Goal: Task Accomplishment & Management: Use online tool/utility

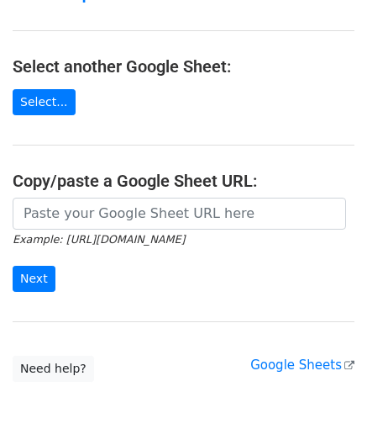
scroll to position [168, 0]
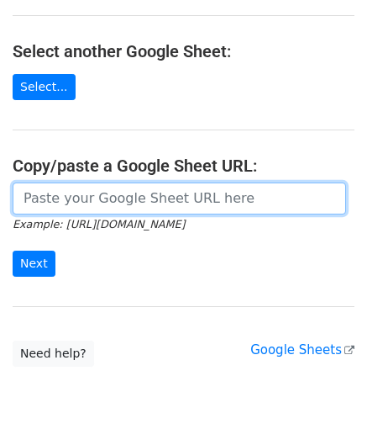
click at [66, 203] on input "url" at bounding box center [180, 198] width 334 height 32
paste input "[URL][DOMAIN_NAME]"
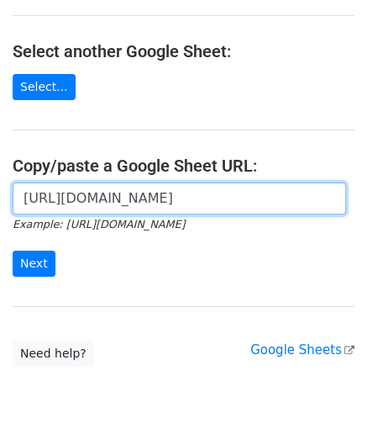
scroll to position [0, 350]
type input "[URL][DOMAIN_NAME]"
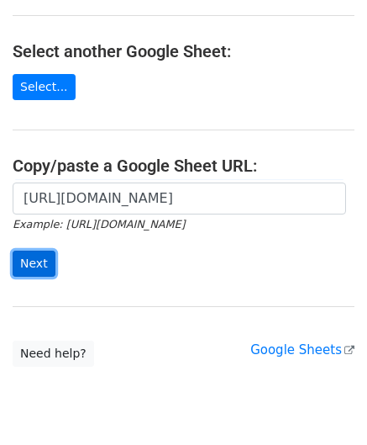
click at [37, 260] on input "Next" at bounding box center [34, 263] width 43 height 26
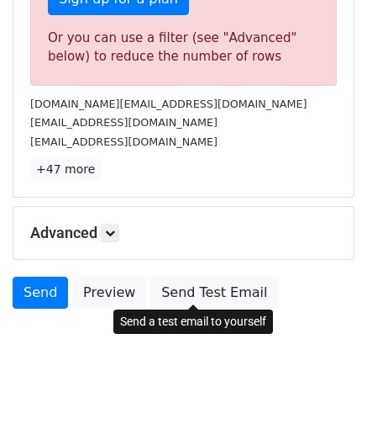
scroll to position [567, 0]
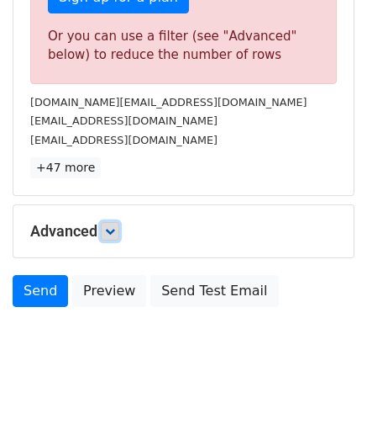
click at [107, 224] on link at bounding box center [110, 231] width 18 height 18
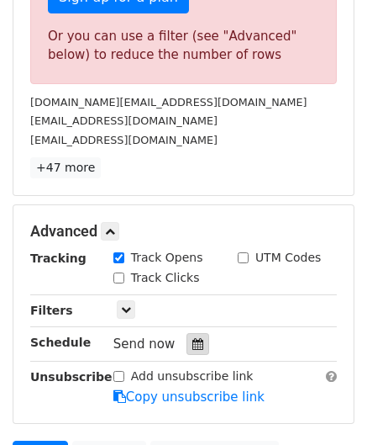
click at [192, 338] on icon at bounding box center [197, 344] width 11 height 12
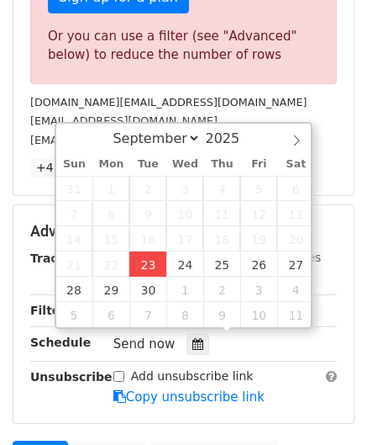
type input "2025-09-23 12:00"
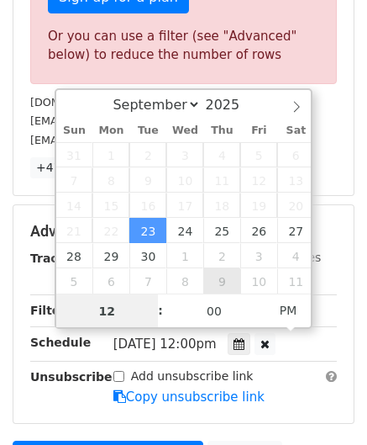
paste input "4"
type input "4"
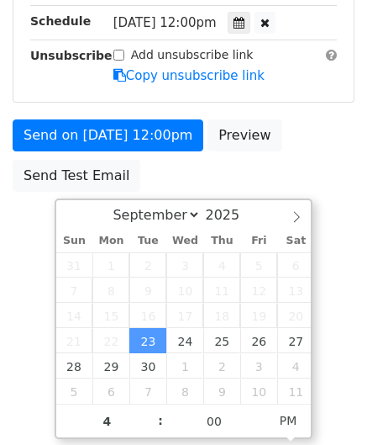
type input "2025-09-23 16:00"
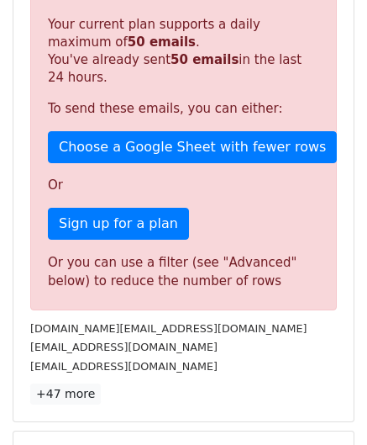
scroll to position [771, 0]
